Goal: Information Seeking & Learning: Learn about a topic

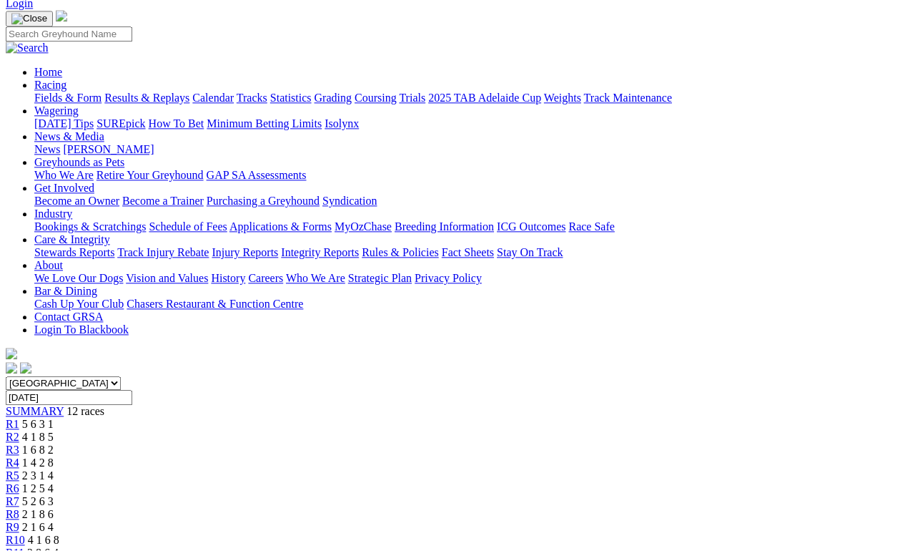
scroll to position [89, 0]
click at [68, 92] on link "Fields & Form" at bounding box center [67, 98] width 67 height 12
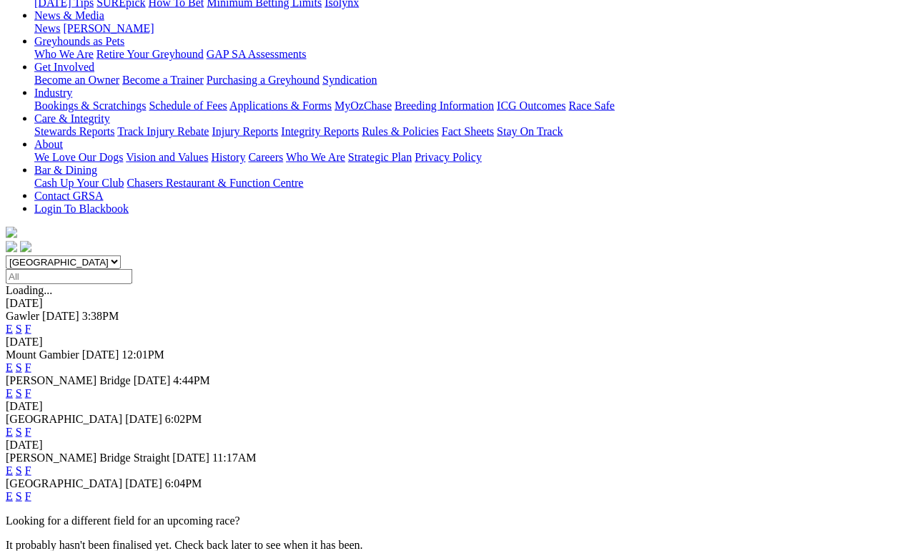
scroll to position [211, 9]
click at [31, 425] on link "F" at bounding box center [28, 431] width 6 height 12
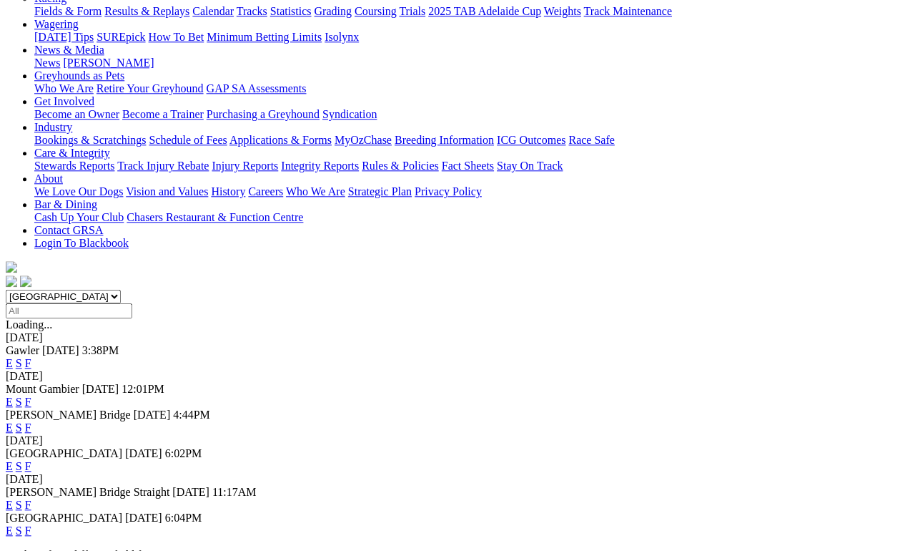
scroll to position [186, 0]
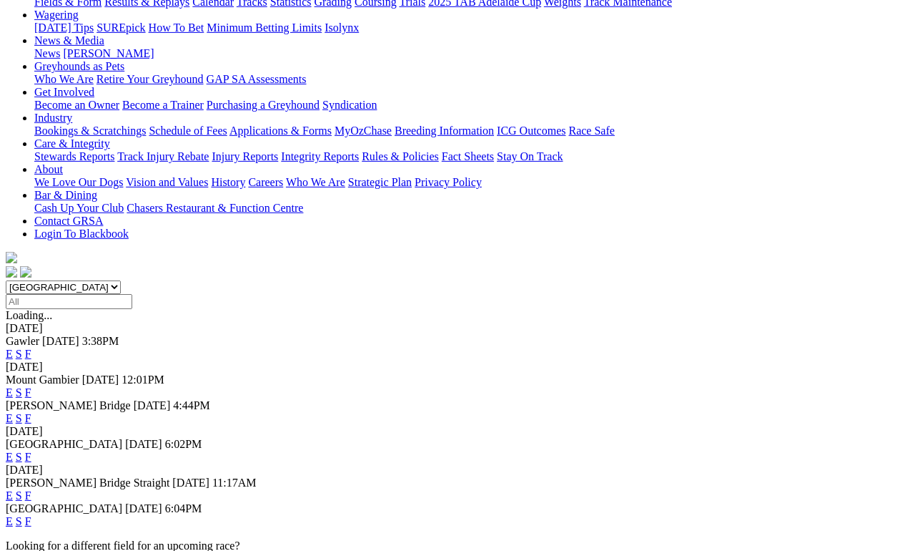
click at [31, 515] on link "F" at bounding box center [28, 521] width 6 height 12
